Goal: Navigation & Orientation: Find specific page/section

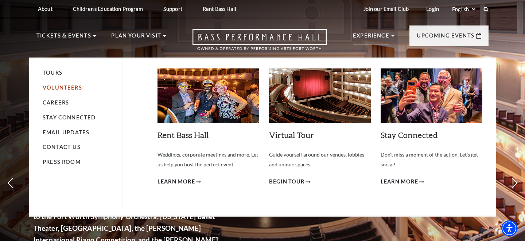
click at [67, 86] on link "Volunteers" at bounding box center [62, 88] width 39 height 6
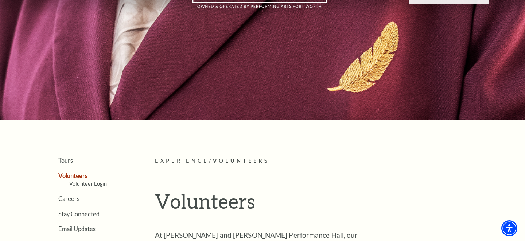
scroll to position [44, 0]
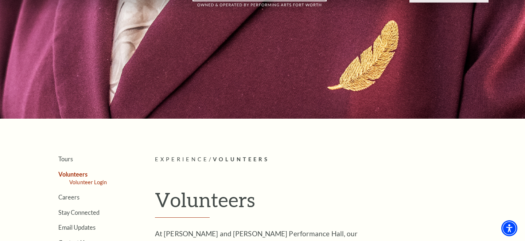
click at [90, 181] on link "Volunteer Login" at bounding box center [88, 182] width 38 height 6
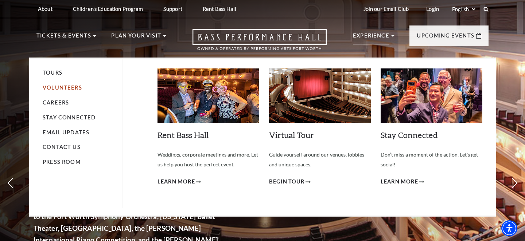
click at [60, 87] on link "Volunteers" at bounding box center [62, 88] width 39 height 6
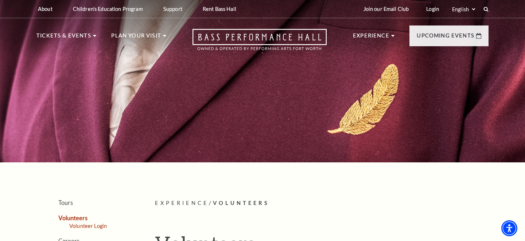
click at [87, 224] on link "Volunteer Login" at bounding box center [88, 226] width 38 height 6
